Goal: Task Accomplishment & Management: Use online tool/utility

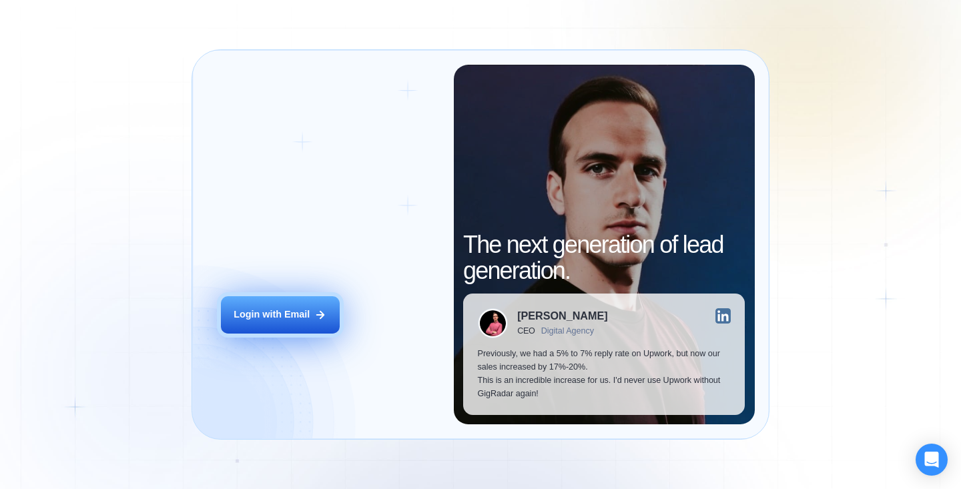
click at [308, 319] on div "Login with Email" at bounding box center [272, 314] width 76 height 13
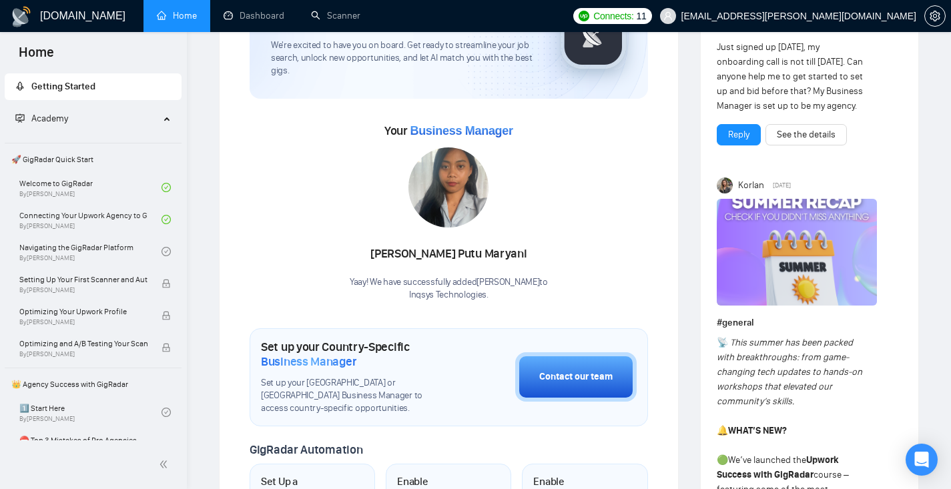
scroll to position [156, 0]
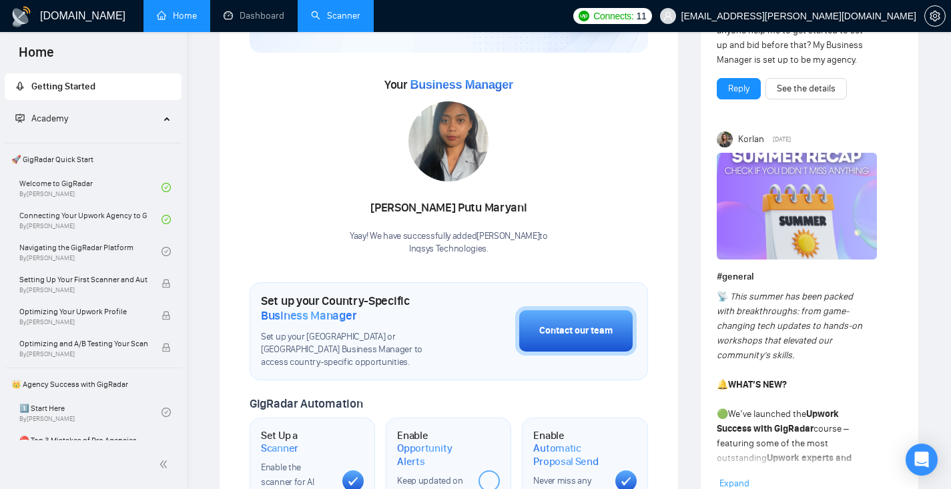
click at [354, 21] on link "Scanner" at bounding box center [335, 15] width 49 height 11
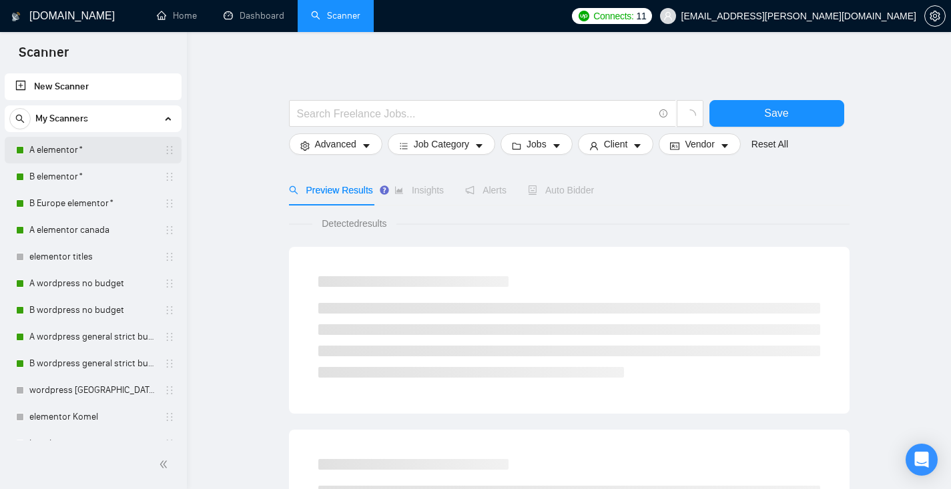
click at [73, 145] on link "A elementor*" at bounding box center [92, 150] width 127 height 27
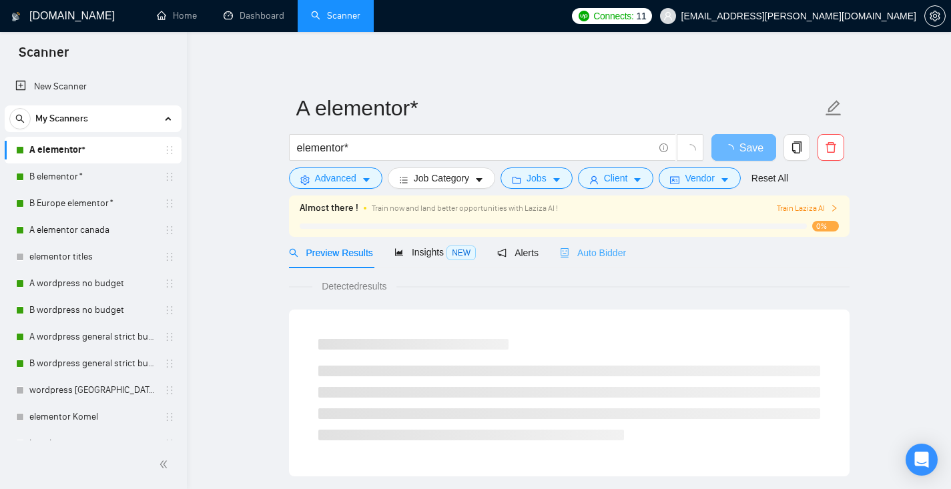
scroll to position [27, 0]
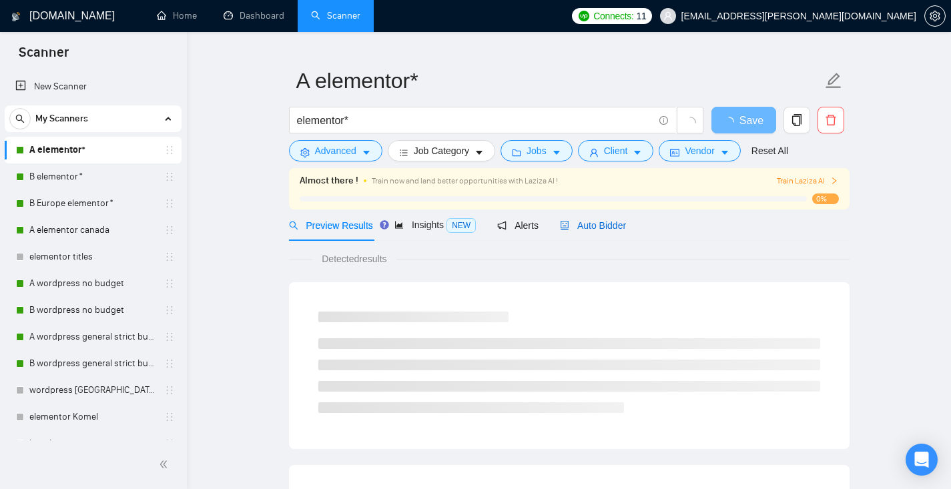
click at [614, 224] on span "Auto Bidder" at bounding box center [593, 225] width 66 height 11
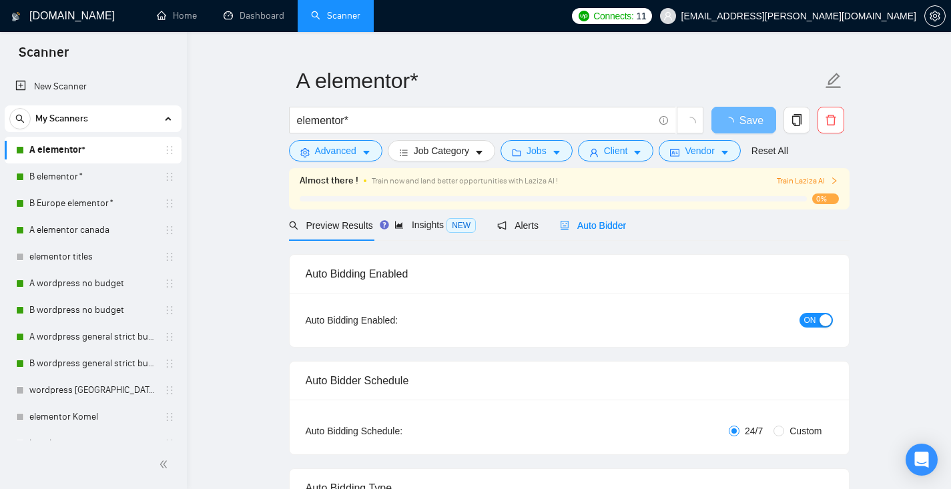
radio input "false"
radio input "true"
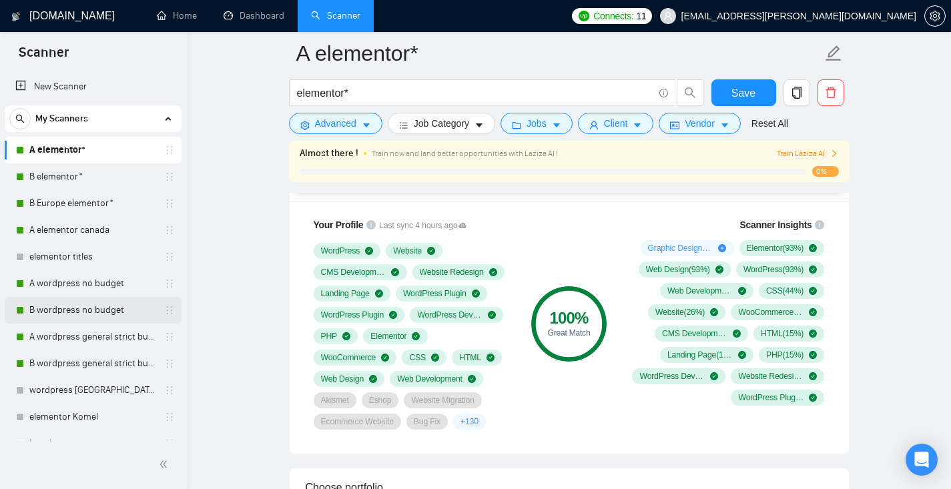
scroll to position [19, 0]
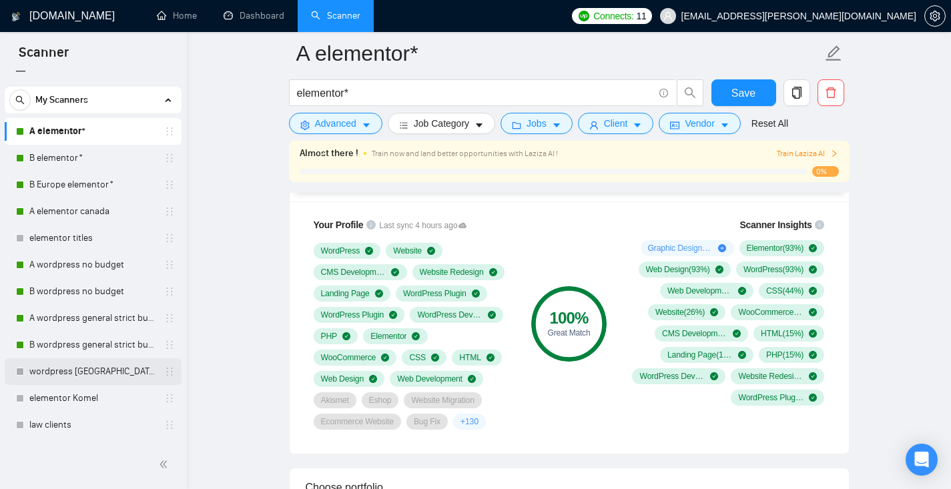
click at [89, 372] on link "wordpress canada" at bounding box center [92, 371] width 127 height 27
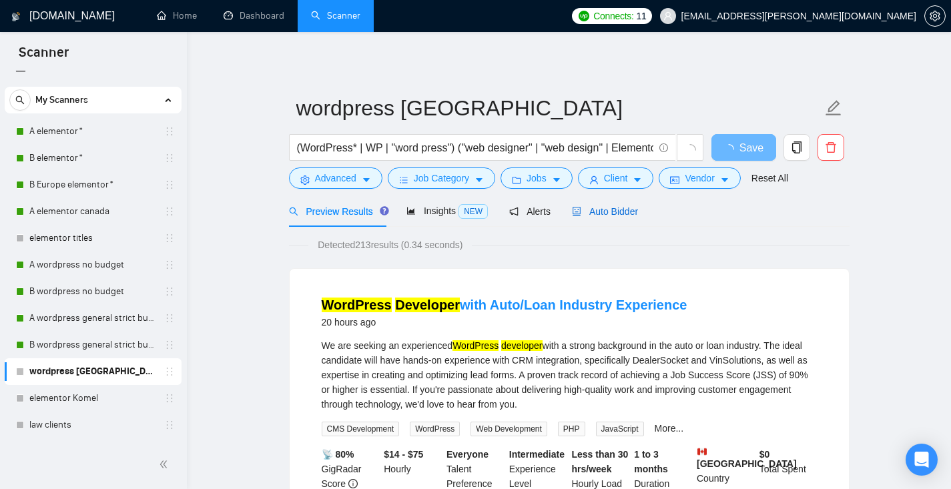
click at [611, 214] on span "Auto Bidder" at bounding box center [605, 211] width 66 height 11
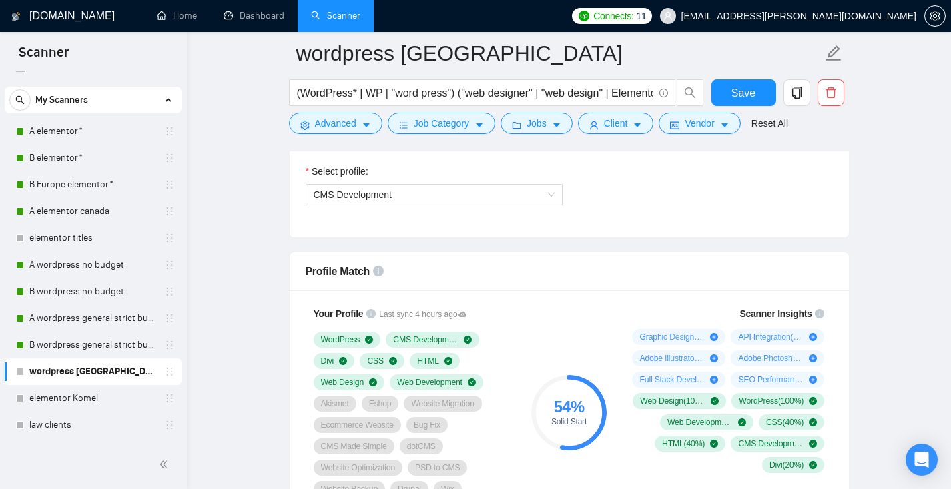
scroll to position [919, 0]
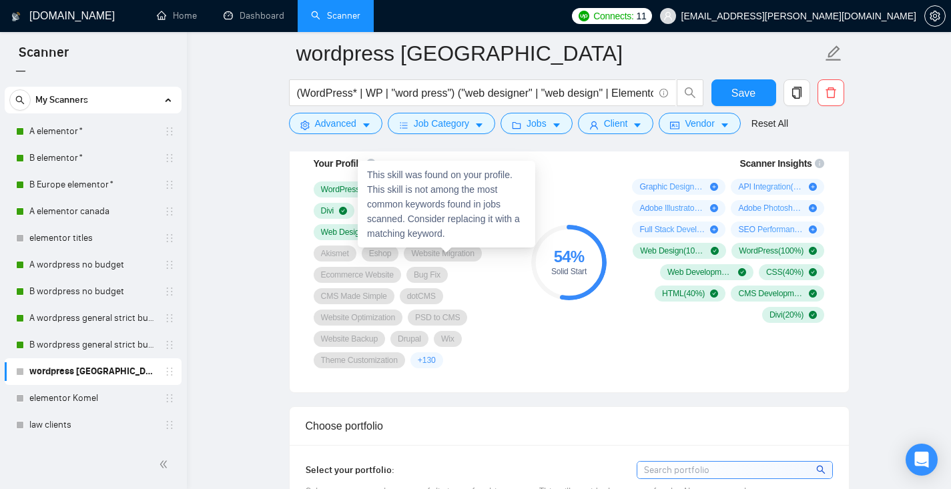
click at [444, 253] on span "Website Migration" at bounding box center [442, 253] width 63 height 11
copy span "Website Migration"
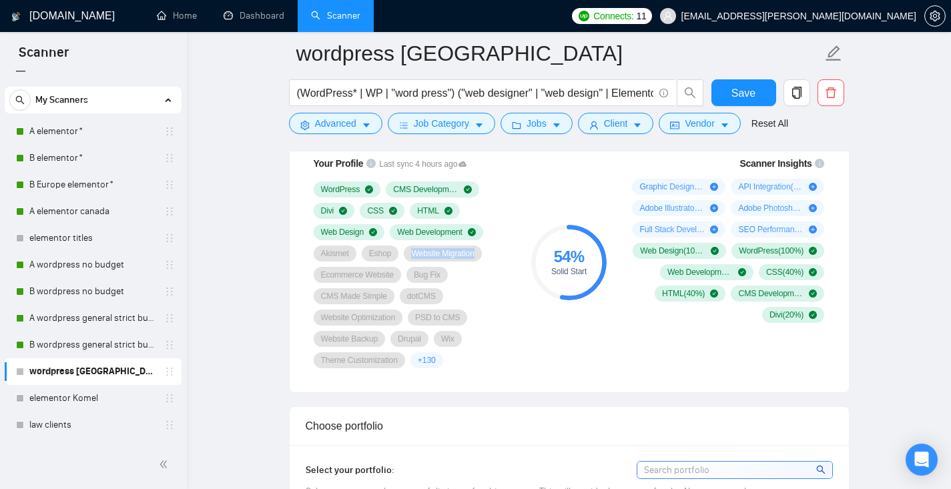
scroll to position [916, 0]
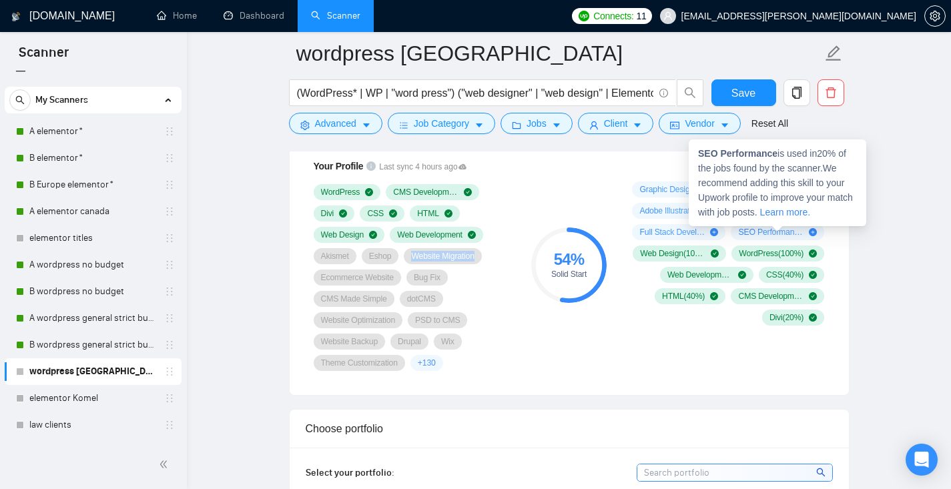
click at [766, 234] on span "SEO Performance ( 20 %)" at bounding box center [770, 232] width 65 height 11
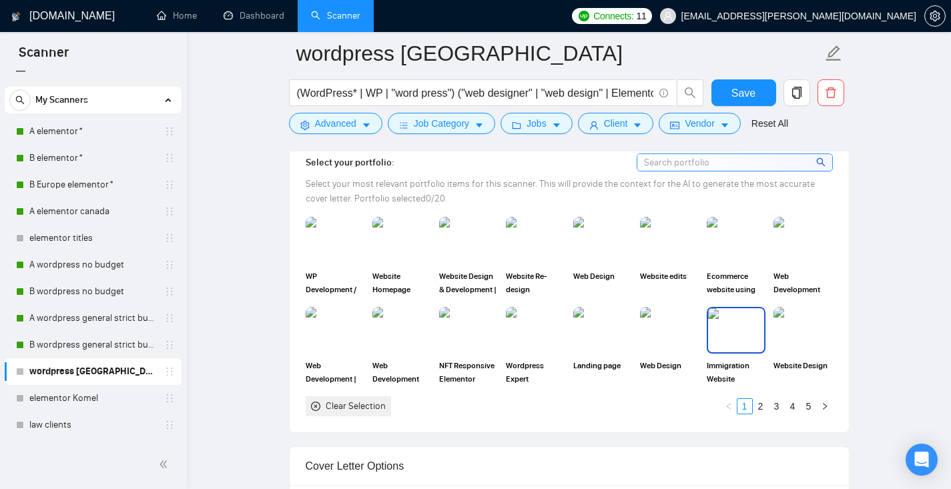
scroll to position [1167, 0]
